Goal: Task Accomplishment & Management: Manage account settings

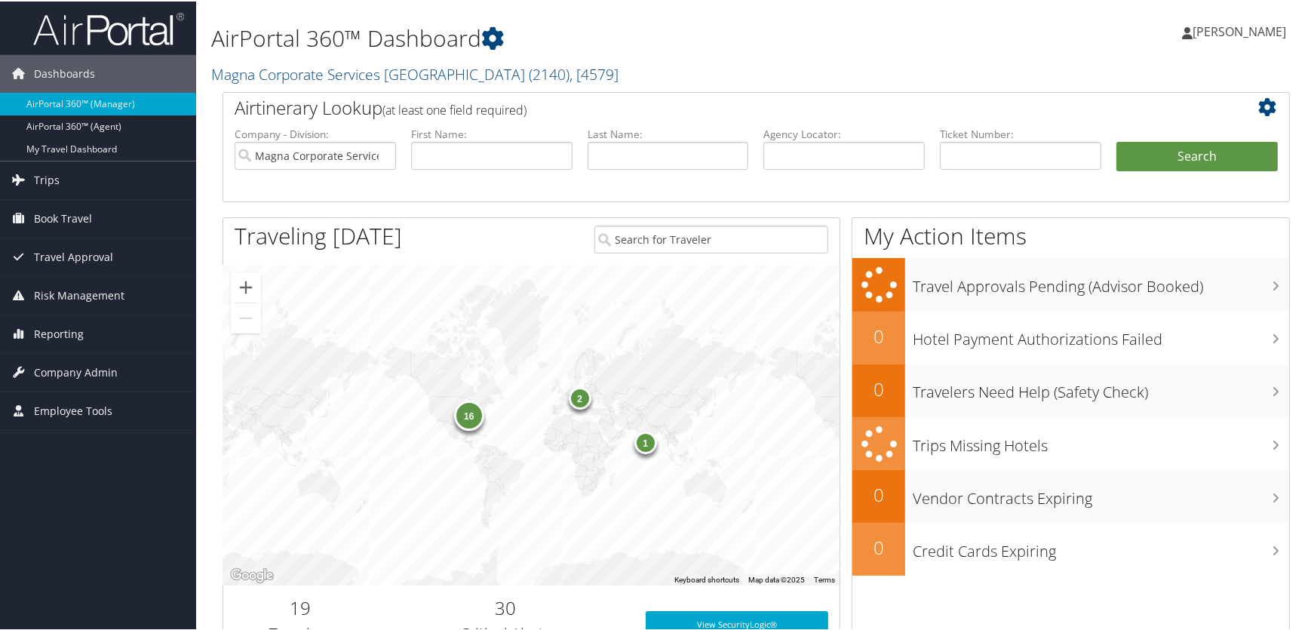
click at [598, 45] on h1 "AirPortal 360™ Dashboard" at bounding box center [574, 37] width 726 height 32
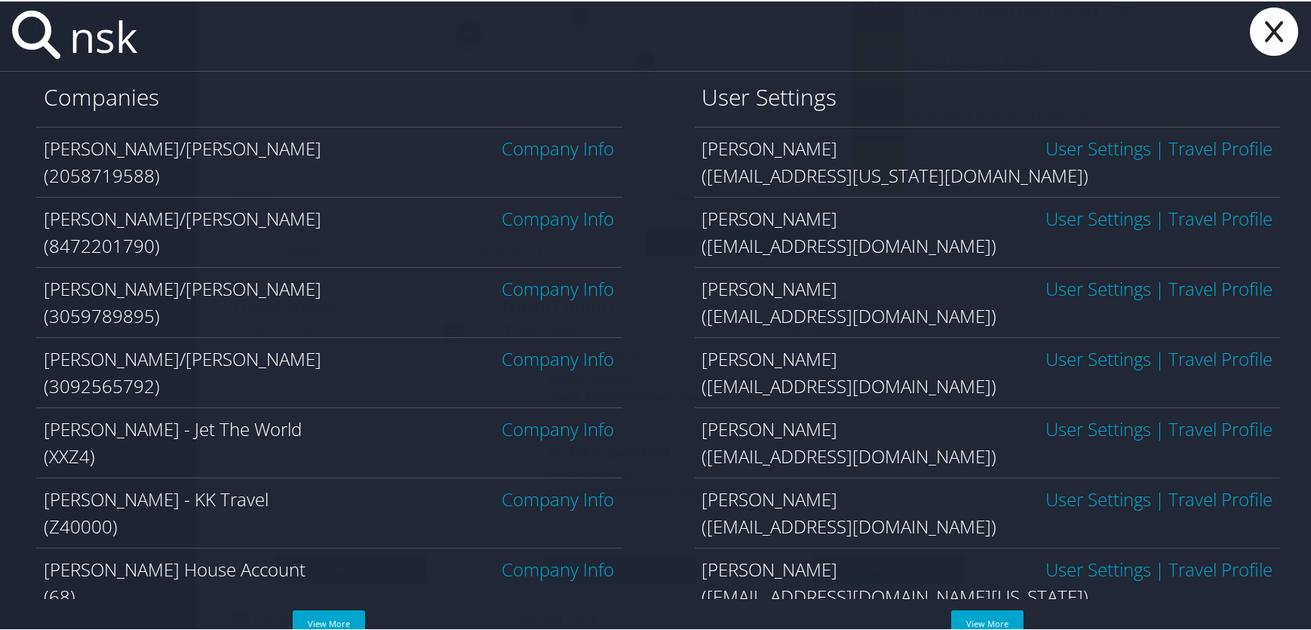
scroll to position [411, 0]
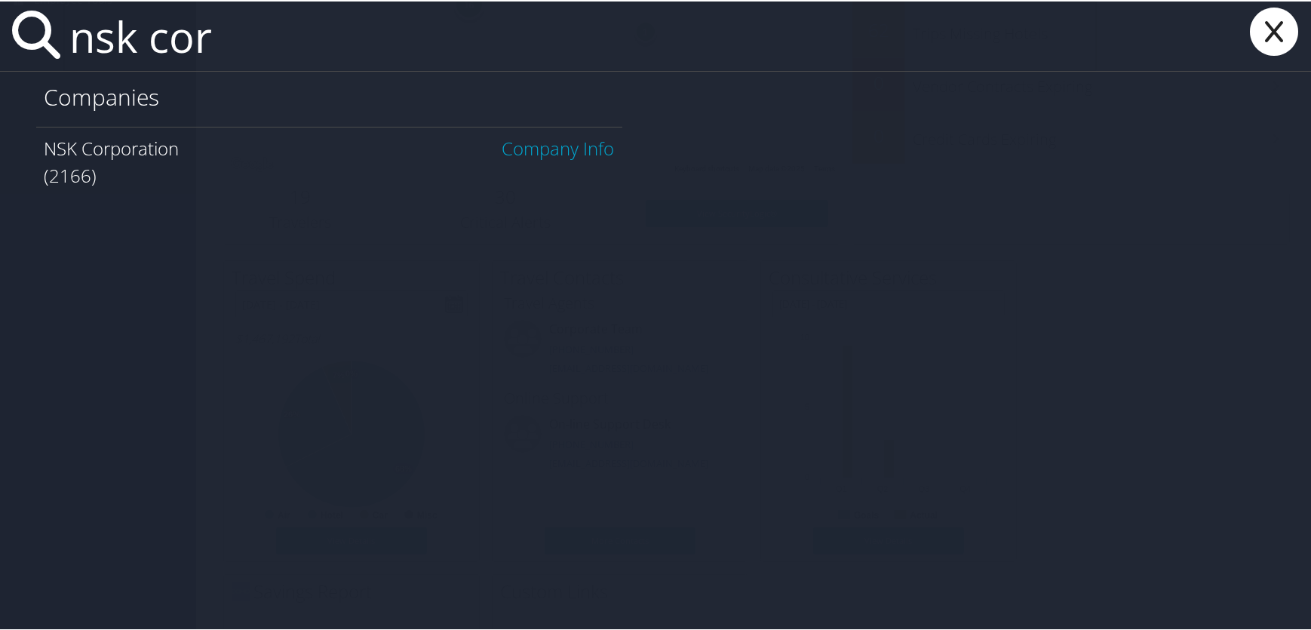
type input "nsk cor"
click at [546, 143] on link "Company Info" at bounding box center [558, 146] width 112 height 25
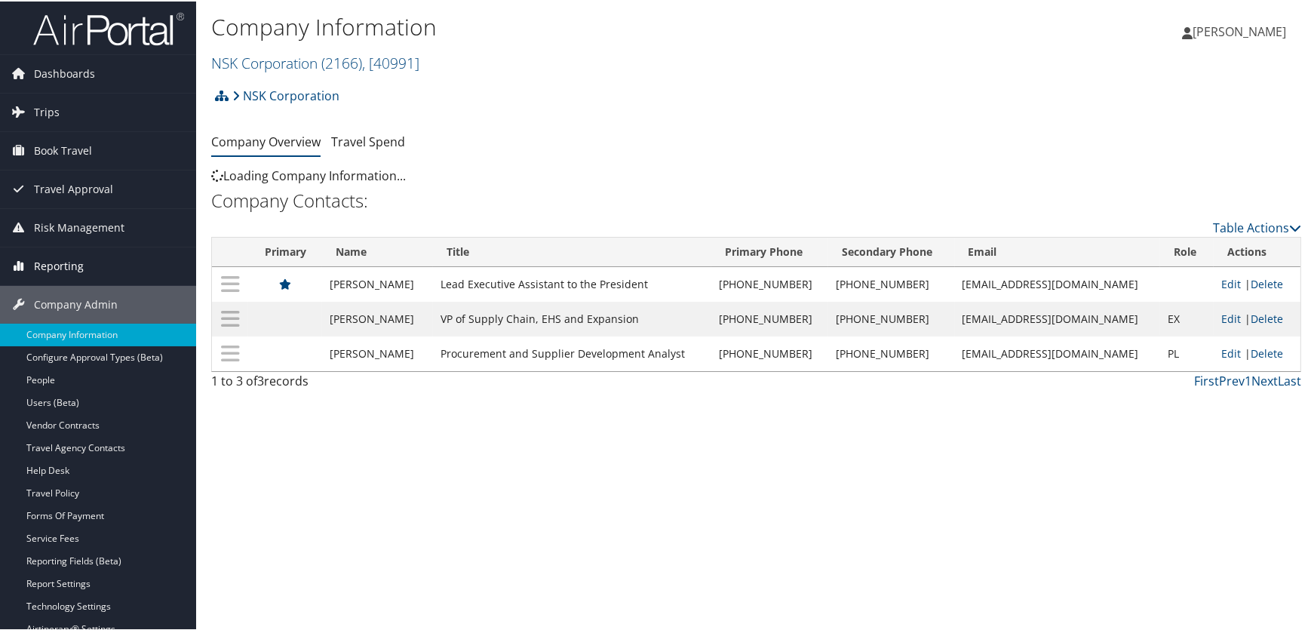
scroll to position [137, 0]
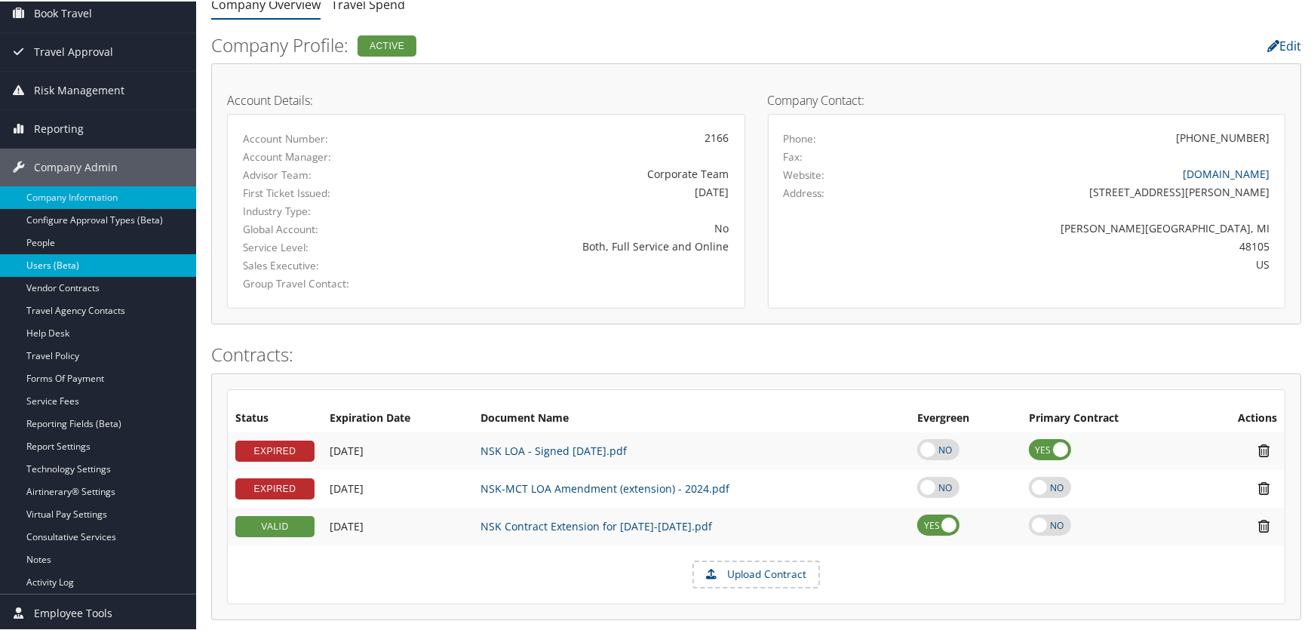
click at [68, 263] on link "Users (Beta)" at bounding box center [98, 264] width 196 height 23
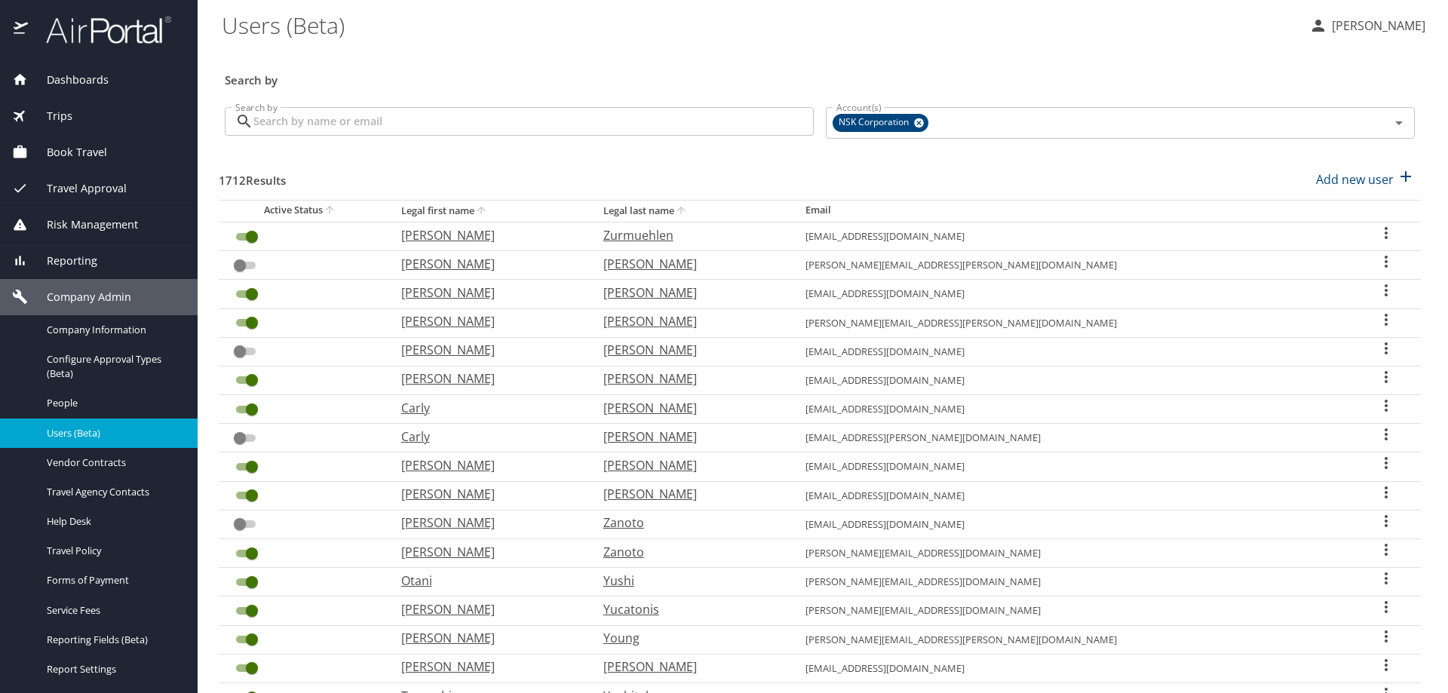
click at [358, 121] on input "Search by" at bounding box center [533, 121] width 560 height 29
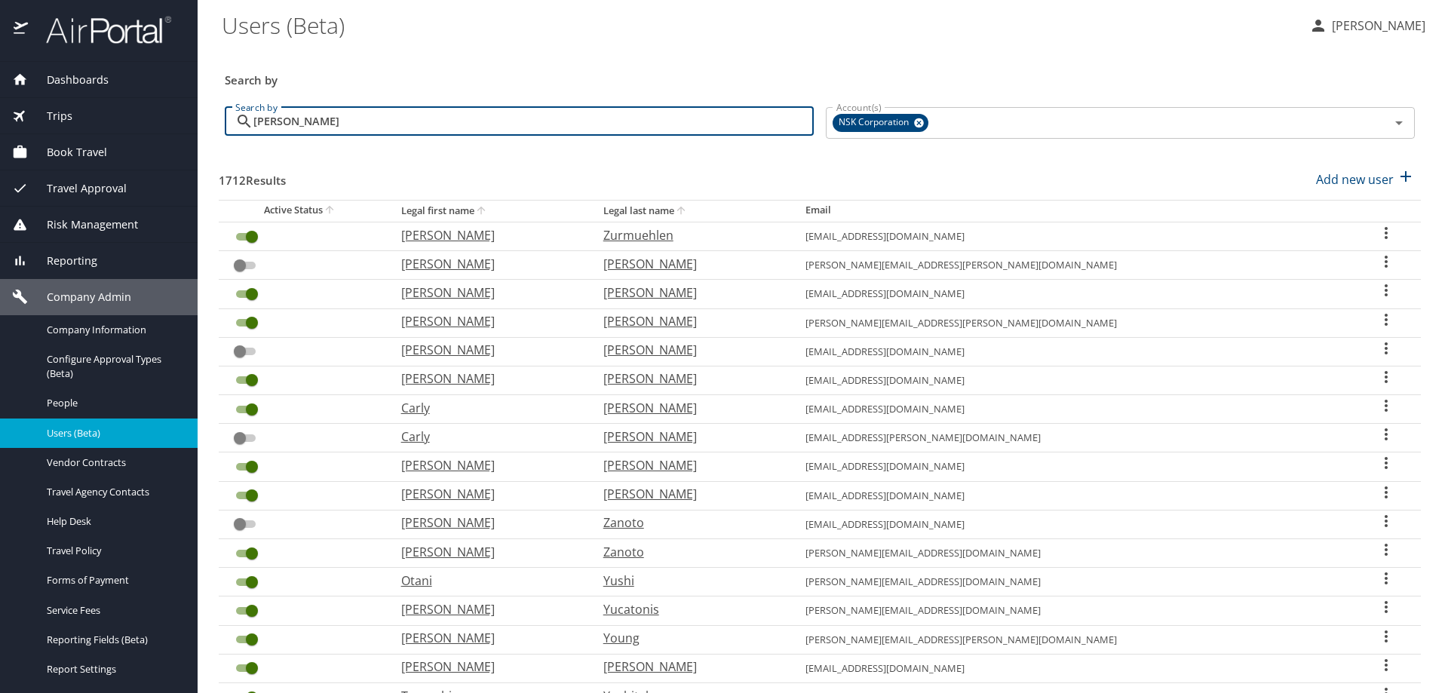
type input "[PERSON_NAME]"
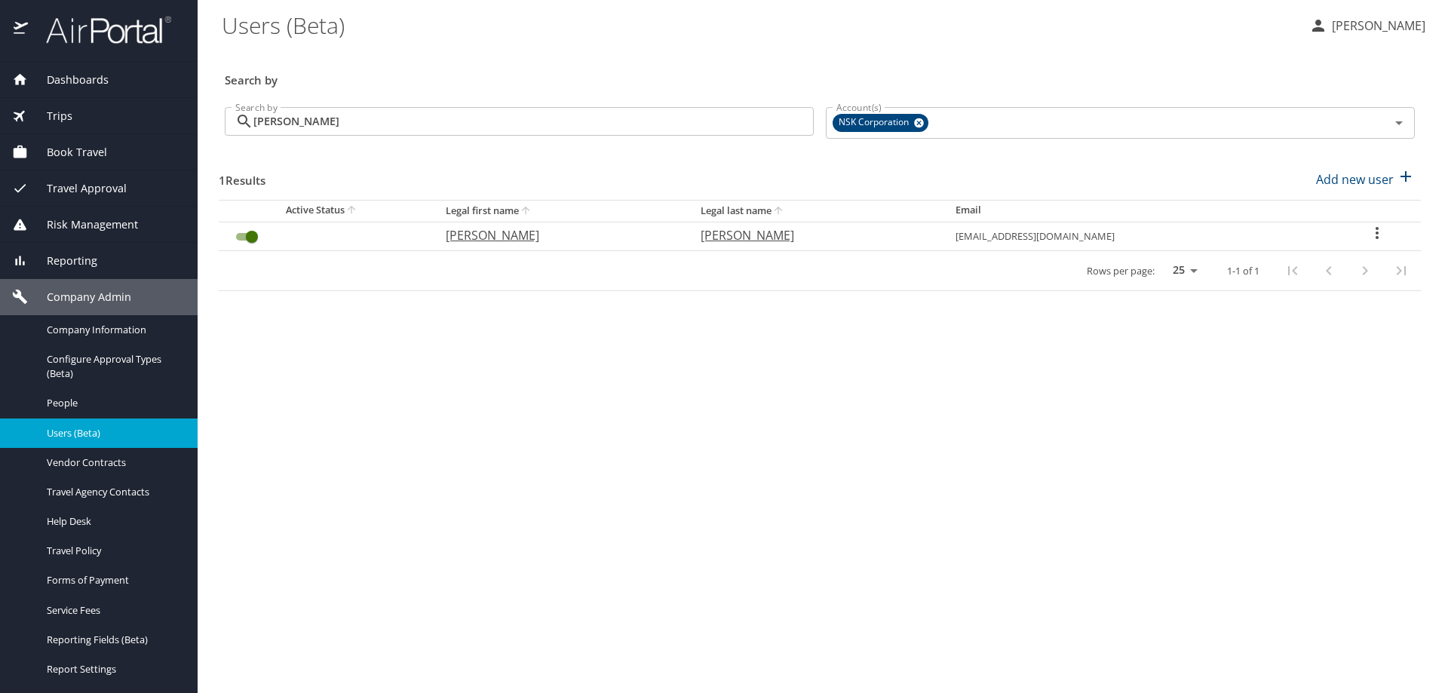
click at [1371, 231] on icon "User Search Table" at bounding box center [1377, 233] width 18 height 18
click at [1281, 230] on p "View profile" at bounding box center [1289, 235] width 66 height 18
select select "US"
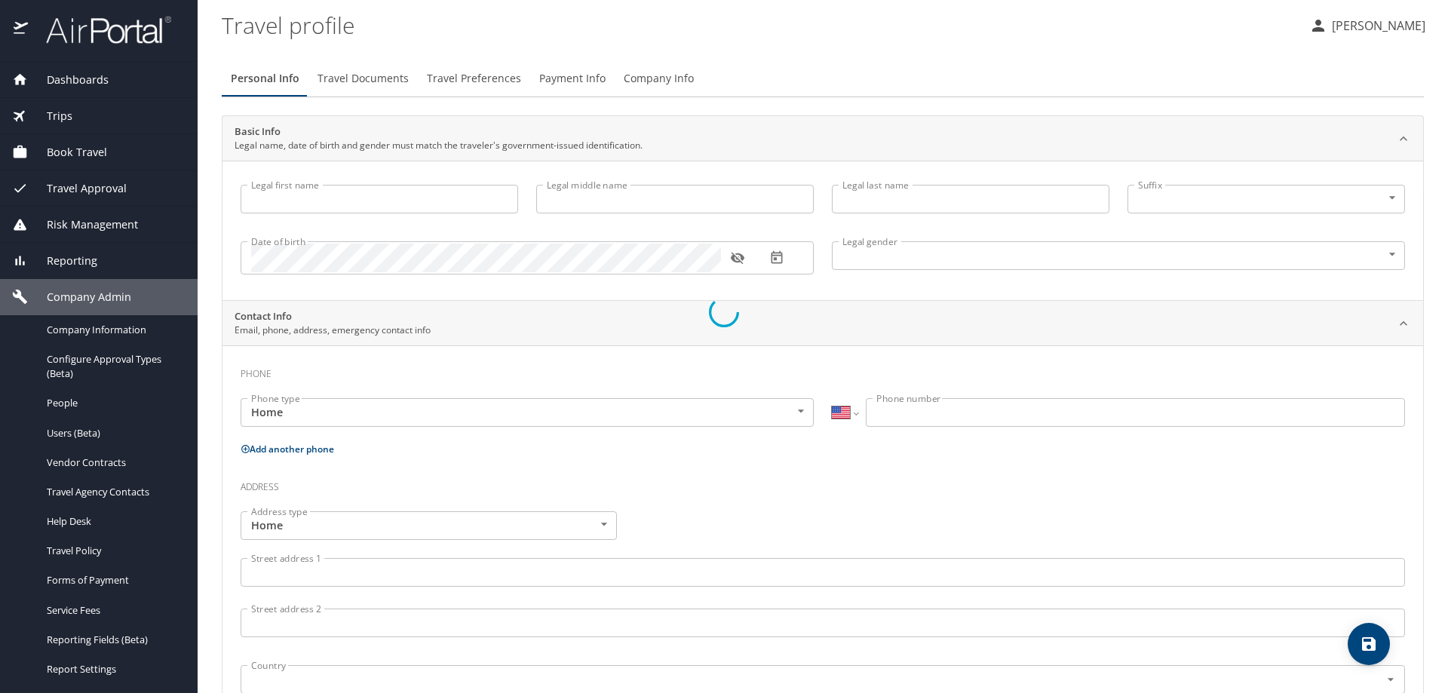
type input "Richard"
type input "A"
type input "Melloy"
type input "III"
type input "Male"
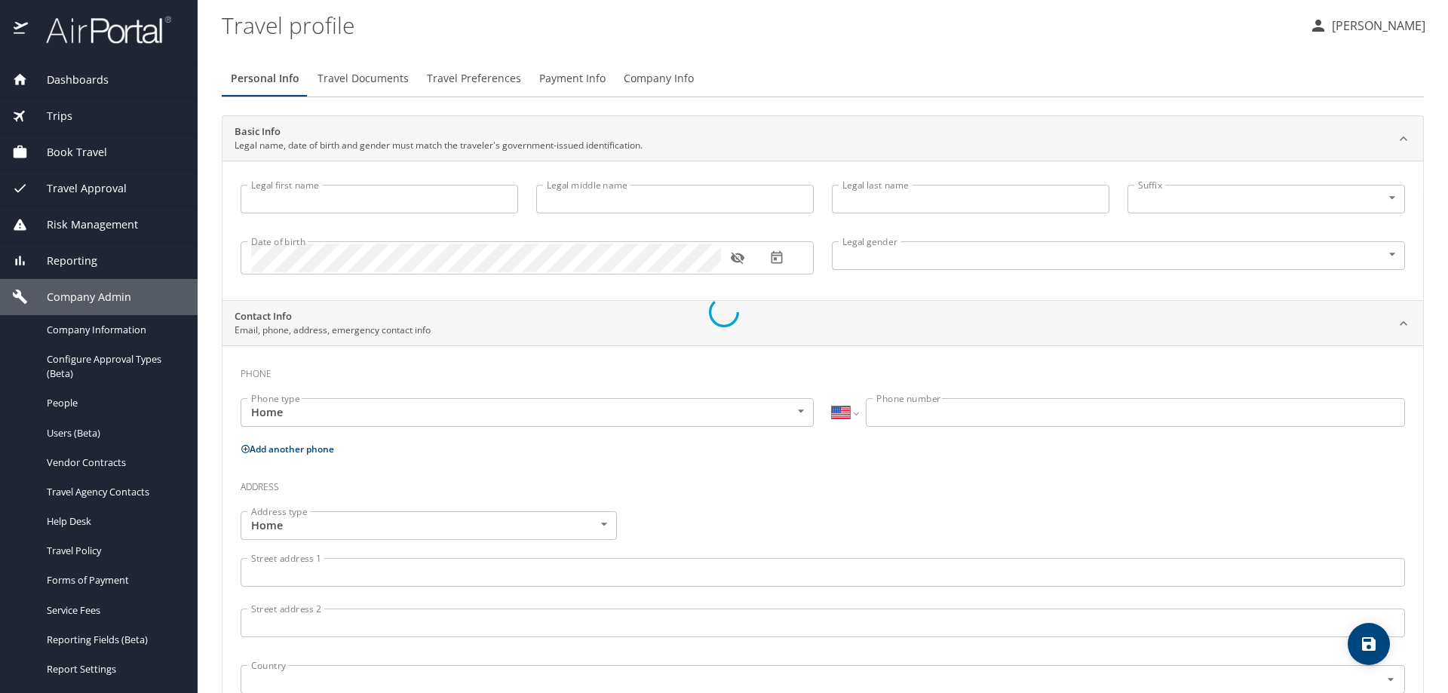
type input "Ellie"
type input "Melloy"
select select "MY"
type input "34930835"
select select "US"
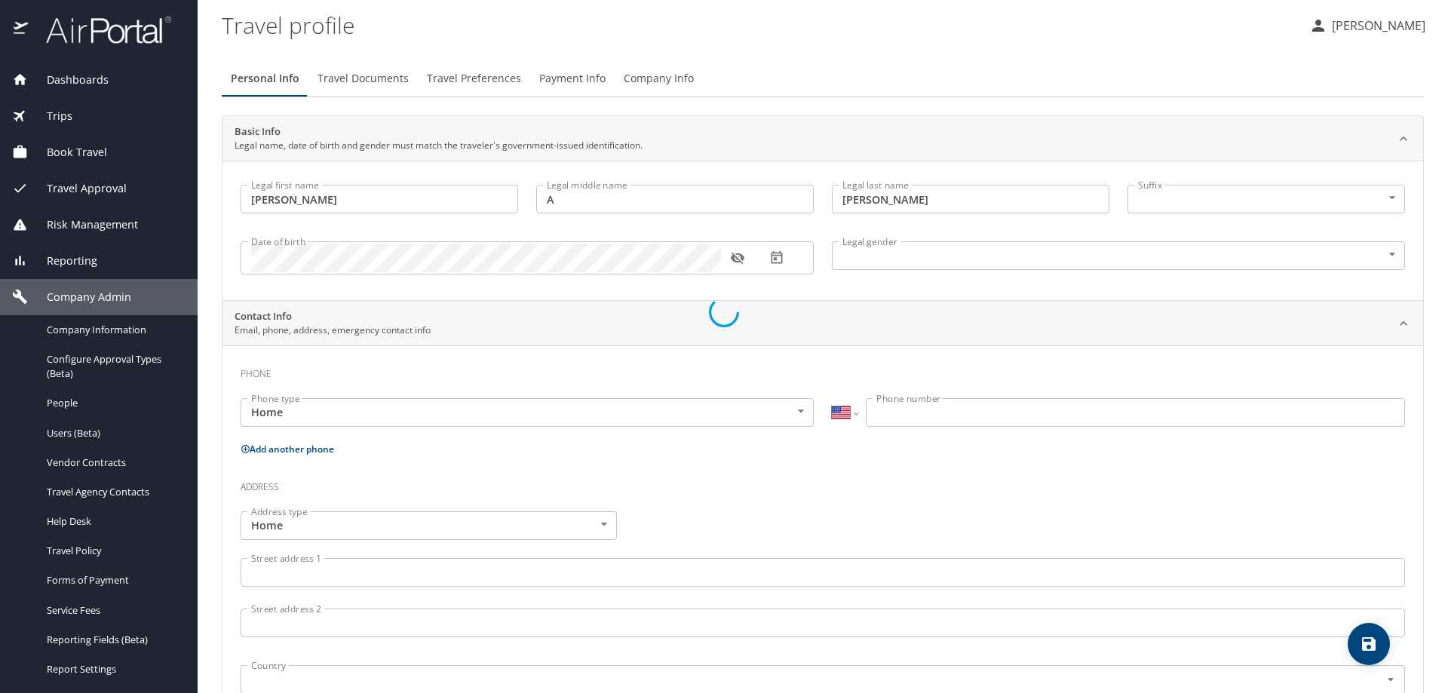
select select "MY"
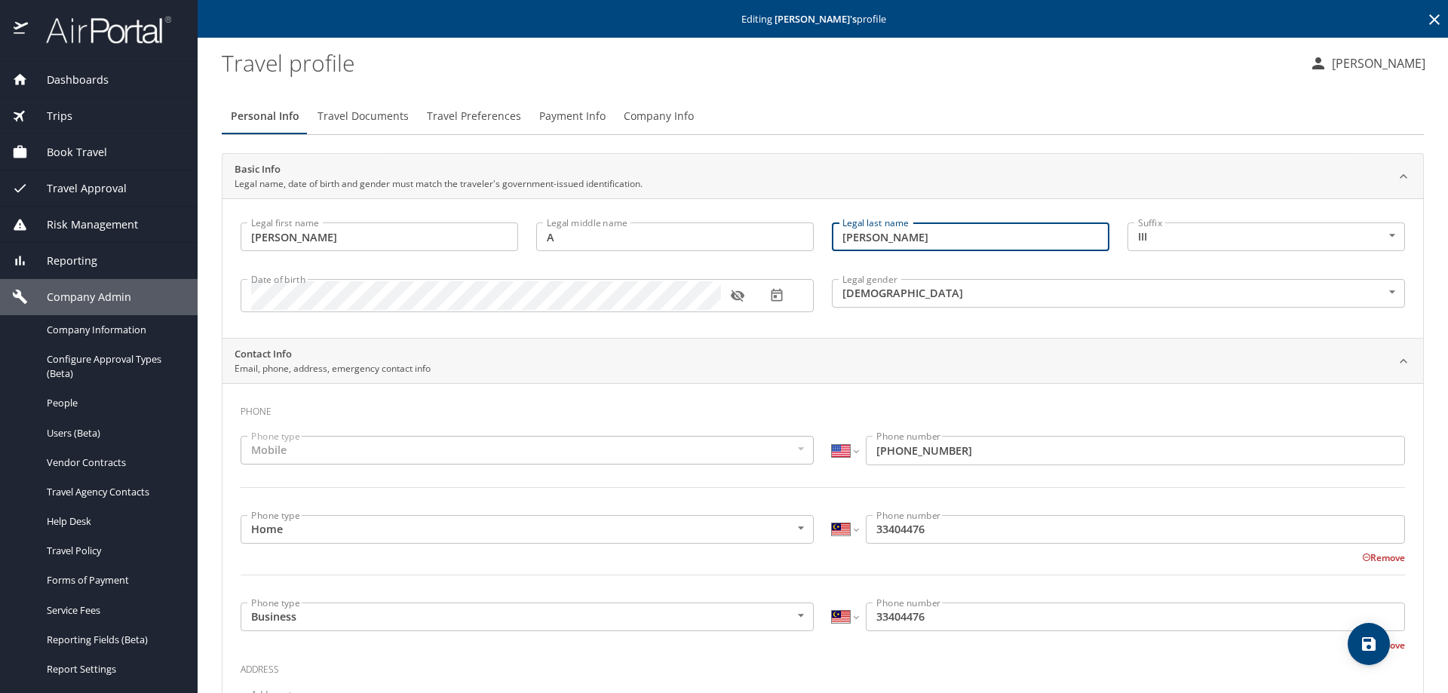
click at [878, 239] on input "Melloy" at bounding box center [971, 237] width 278 height 29
type input "Melloy"
